Goal: Transaction & Acquisition: Purchase product/service

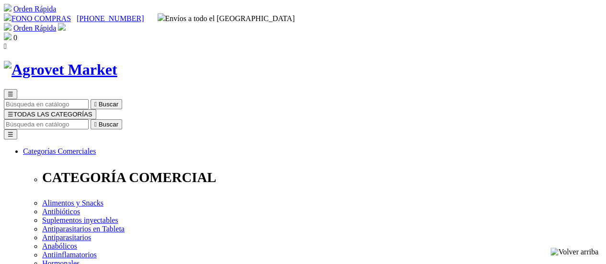
click at [89, 119] on input "Buscar" at bounding box center [46, 124] width 85 height 10
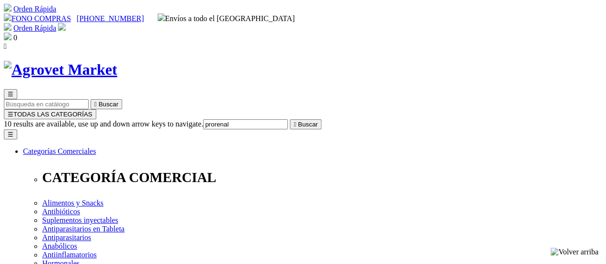
type input "prorenal"
click at [290, 119] on button " Buscar" at bounding box center [306, 124] width 32 height 10
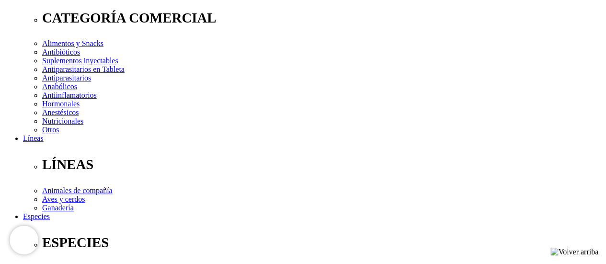
select select "410"
select select "411"
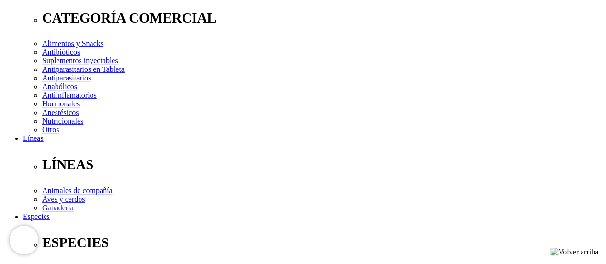
drag, startPoint x: 339, startPoint y: 149, endPoint x: 338, endPoint y: 158, distance: 9.2
select select "410"
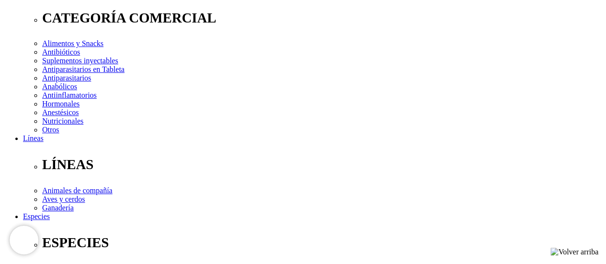
select select "410"
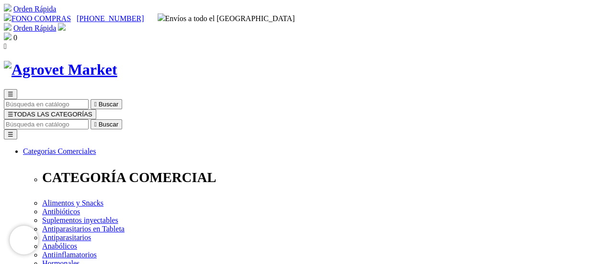
click at [89, 119] on input "Buscar" at bounding box center [46, 124] width 85 height 10
type input "SALARIS"
click at [145, 119] on button " Buscar" at bounding box center [161, 124] width 32 height 10
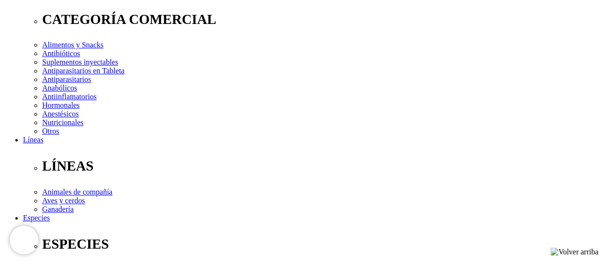
scroll to position [160, 0]
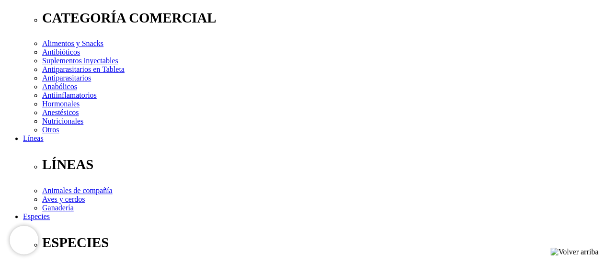
select select "373"
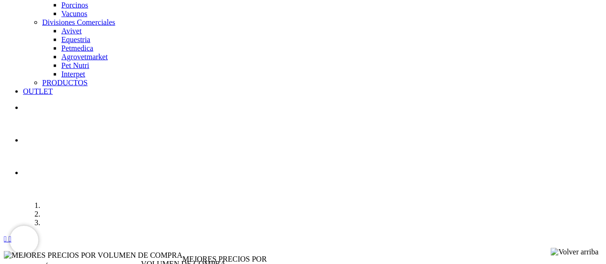
scroll to position [319, 0]
